Goal: Navigation & Orientation: Go to known website

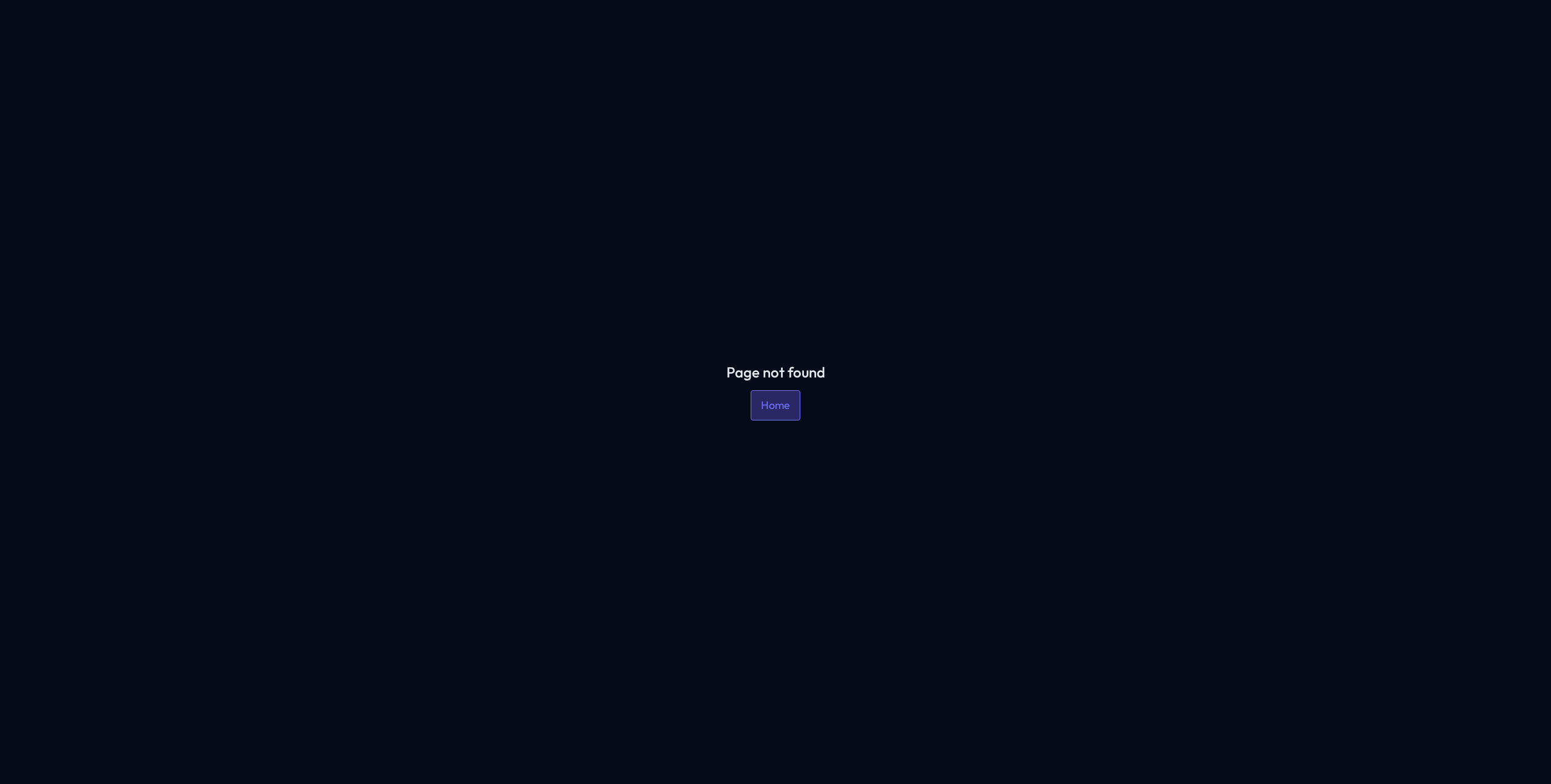
click at [780, 414] on link "Home" at bounding box center [775, 404] width 50 height 29
click at [762, 401] on link "Home" at bounding box center [775, 404] width 50 height 29
